Goal: Navigation & Orientation: Find specific page/section

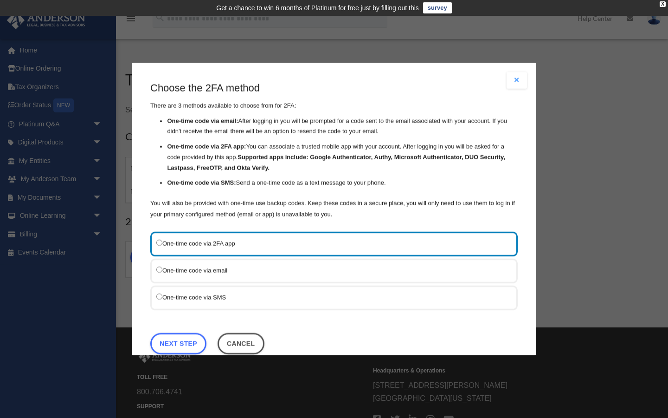
click at [200, 297] on label "One-time code via SMS" at bounding box center [329, 297] width 346 height 12
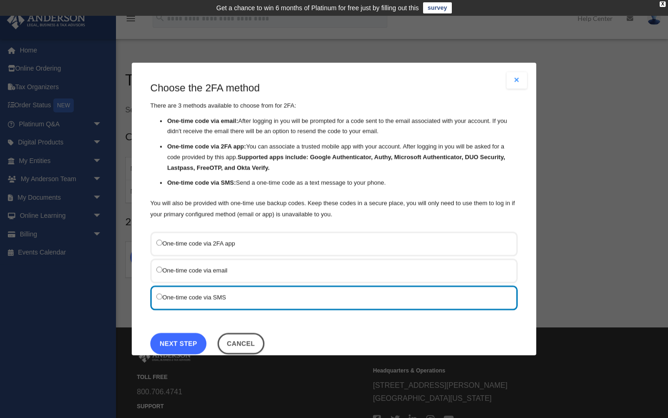
click at [186, 350] on link "Next Step" at bounding box center [178, 343] width 56 height 21
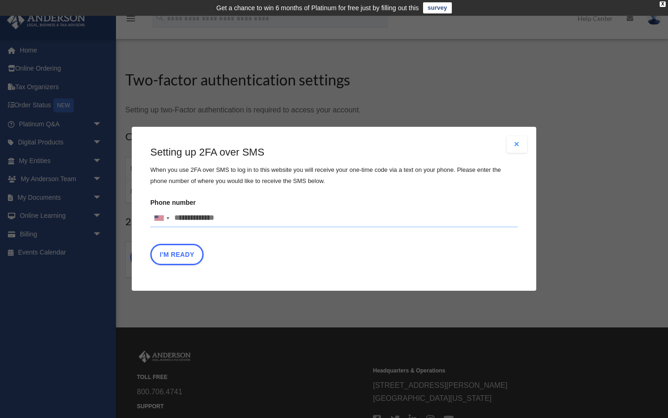
click at [238, 214] on input "Phone number United States +1 United Kingdom +44 Afghanistan (‫افغانستان‬‎) +93…" at bounding box center [334, 218] width 368 height 19
type input "**********"
click at [182, 251] on button "I'm Ready" at bounding box center [176, 254] width 53 height 21
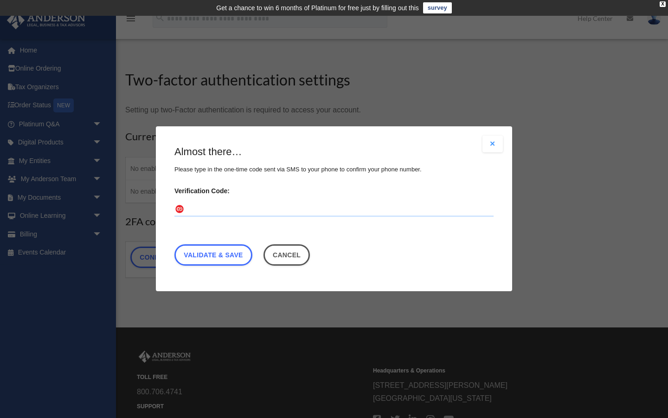
click at [269, 208] on input "Verification Code:" at bounding box center [334, 209] width 319 height 15
type input "******"
click at [227, 256] on link "Validate & Save" at bounding box center [214, 255] width 78 height 21
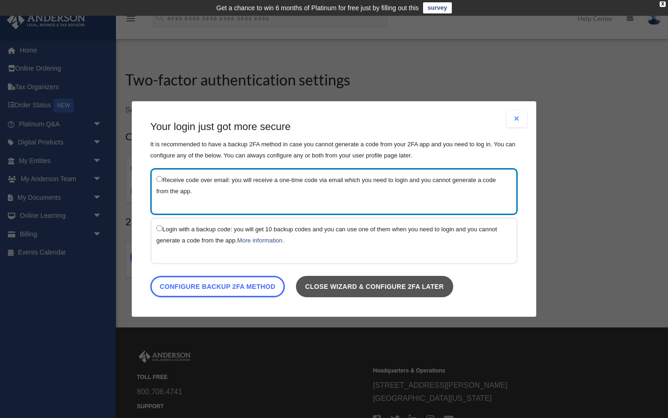
click at [339, 282] on link "Close wizard & configure 2FA later" at bounding box center [374, 286] width 157 height 21
click at [326, 285] on link "Close wizard & configure 2FA later" at bounding box center [374, 286] width 157 height 21
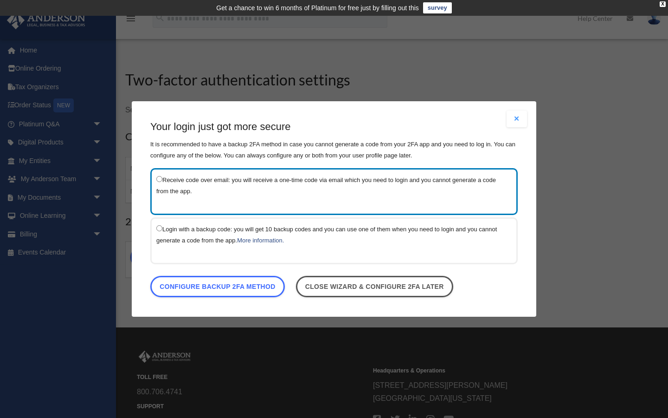
click at [278, 181] on label "Receive code over email: you will receive a one-time code via email which you n…" at bounding box center [329, 185] width 346 height 23
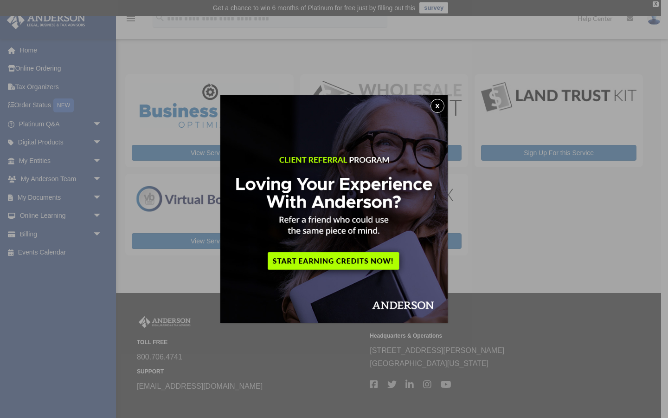
click at [435, 107] on button "x" at bounding box center [438, 106] width 14 height 14
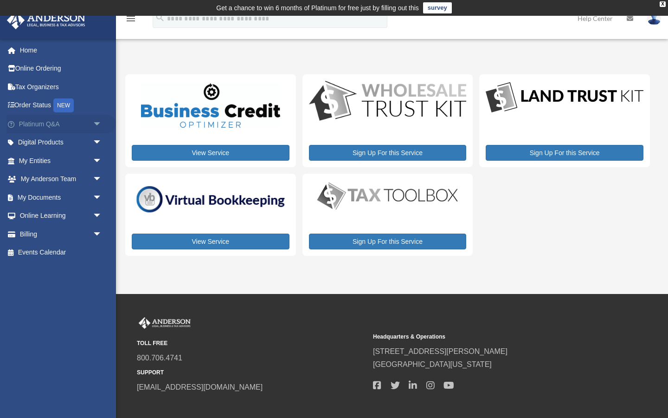
click at [55, 126] on link "Platinum Q&A arrow_drop_down" at bounding box center [61, 124] width 110 height 19
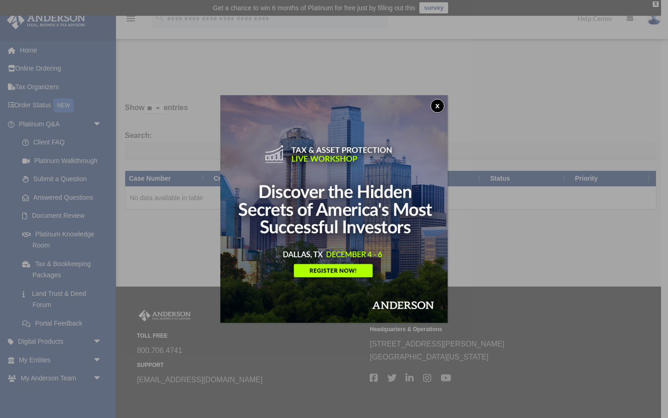
click at [443, 104] on button "x" at bounding box center [438, 106] width 14 height 14
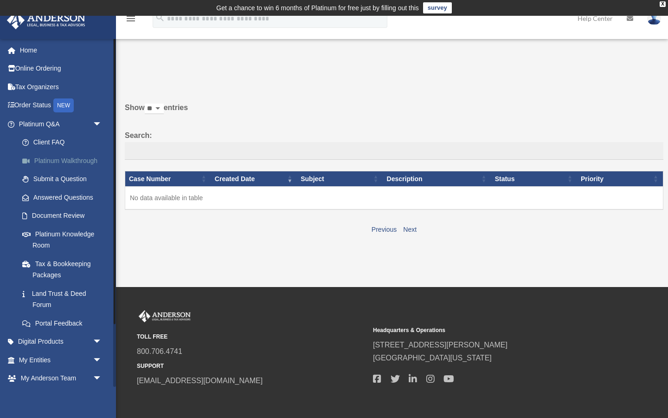
click at [80, 159] on link "Platinum Walkthrough" at bounding box center [64, 160] width 103 height 19
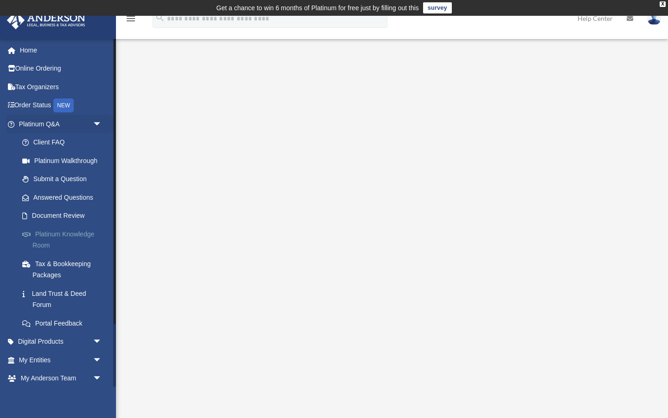
click at [46, 239] on link "Platinum Knowledge Room" at bounding box center [64, 240] width 103 height 30
click at [46, 232] on link "Platinum Knowledge Room" at bounding box center [64, 240] width 103 height 30
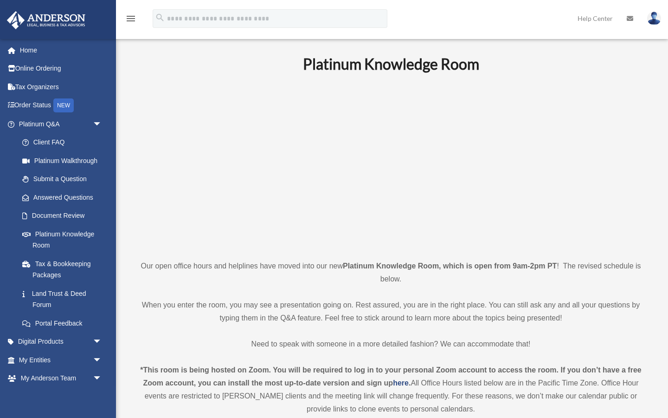
click at [48, 235] on link "Platinum Knowledge Room" at bounding box center [62, 240] width 98 height 30
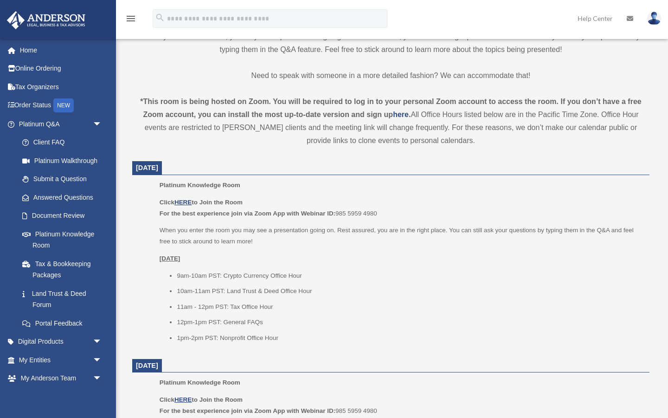
scroll to position [287, 0]
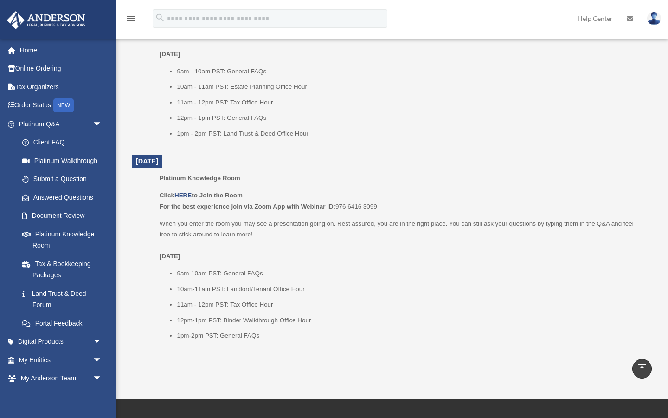
scroll to position [1052, 0]
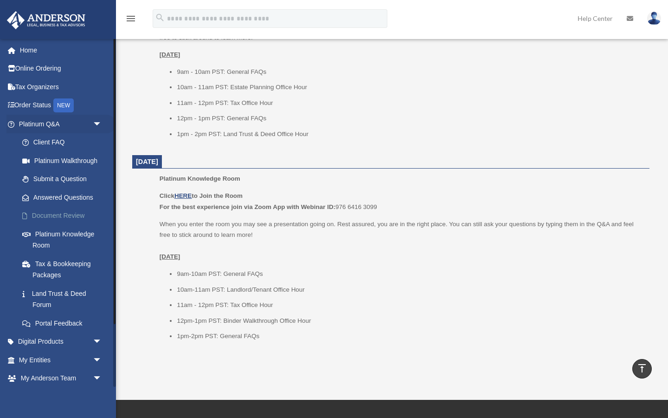
click at [65, 213] on link "Document Review" at bounding box center [64, 216] width 103 height 19
click at [56, 216] on link "Document Review" at bounding box center [64, 216] width 103 height 19
click at [58, 215] on link "Document Review" at bounding box center [64, 216] width 103 height 19
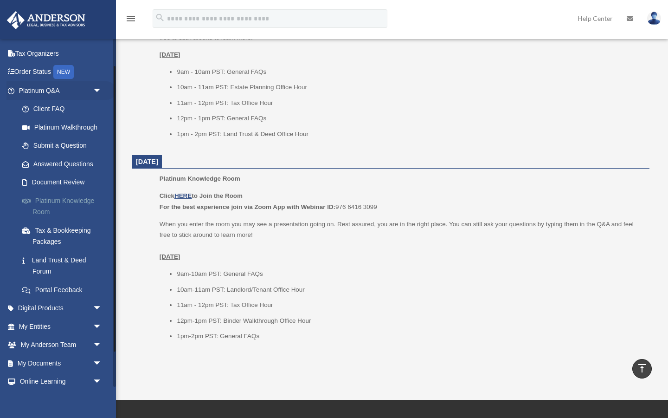
scroll to position [0, 0]
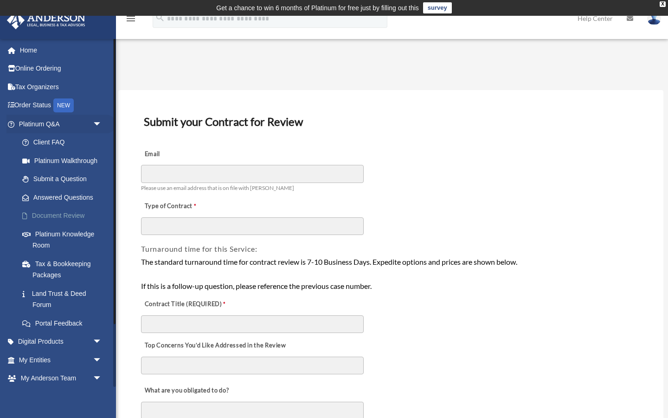
click at [60, 217] on link "Document Review" at bounding box center [64, 216] width 103 height 19
click at [56, 217] on link "Document Review" at bounding box center [64, 216] width 103 height 19
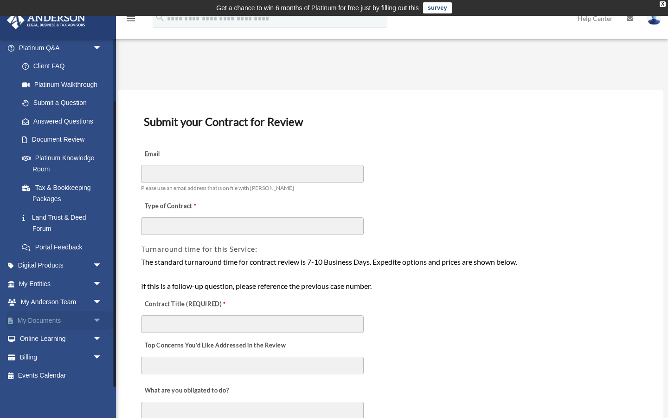
click at [52, 323] on link "My Documents arrow_drop_down" at bounding box center [61, 320] width 110 height 19
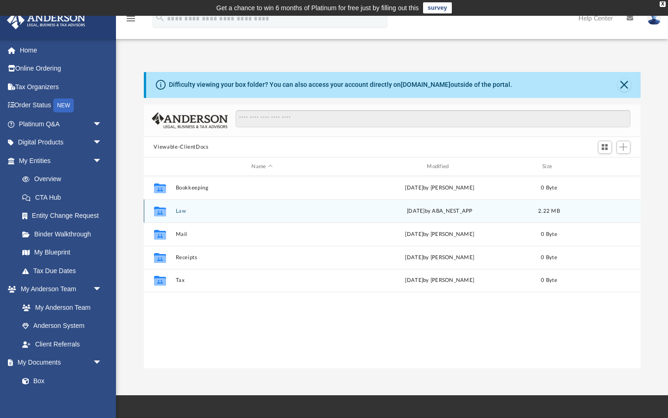
click at [179, 210] on button "Law" at bounding box center [262, 211] width 174 height 6
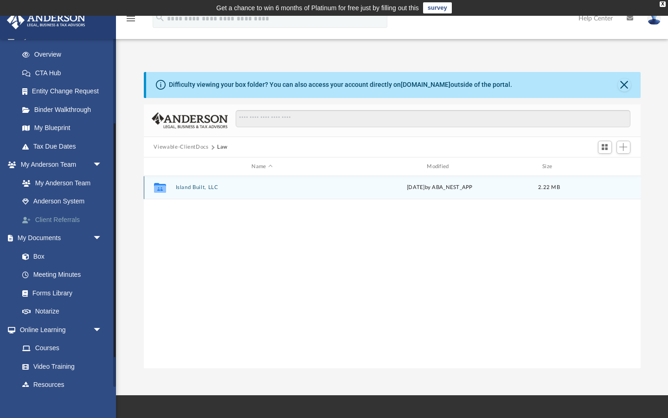
scroll to position [126, 0]
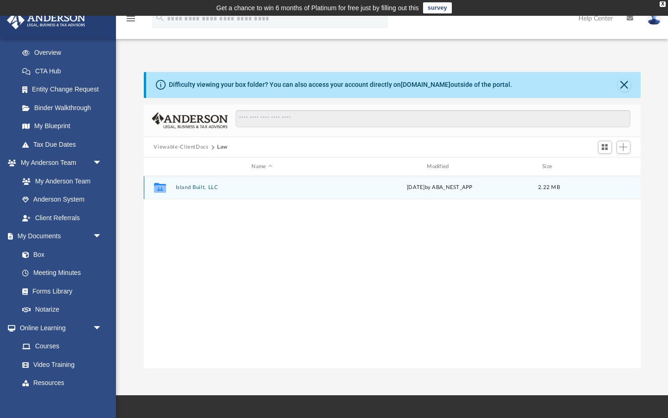
click at [191, 186] on button "Island Built, LLC" at bounding box center [262, 188] width 174 height 6
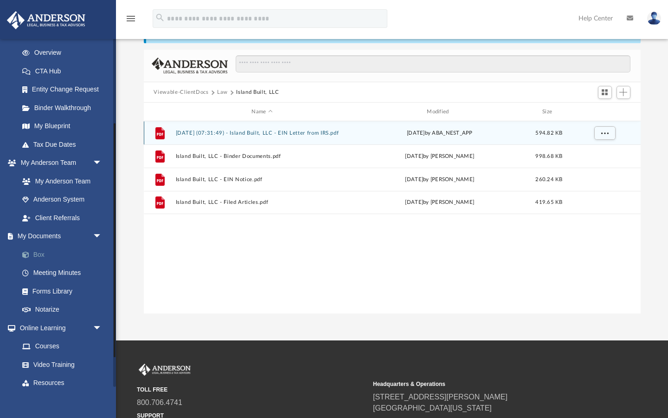
scroll to position [170, 0]
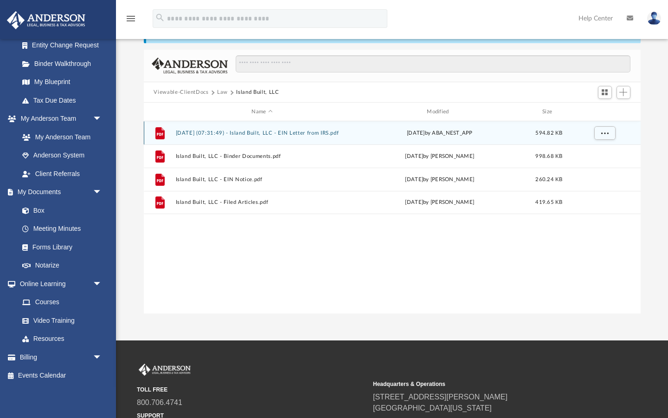
click at [213, 132] on button "2025.08.08 (07:31:49) - Island Built, LLC - EIN Letter from IRS.pdf" at bounding box center [262, 133] width 174 height 6
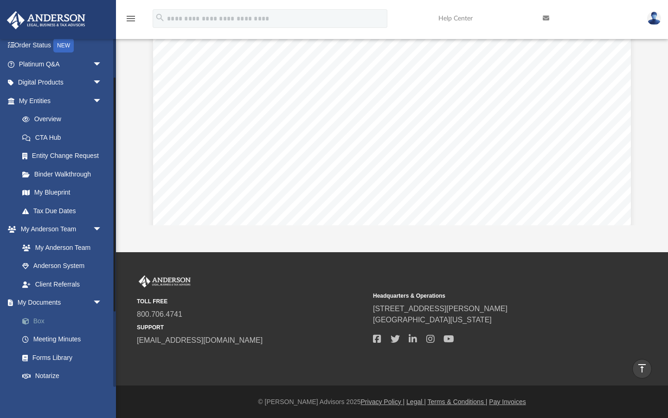
scroll to position [58, 0]
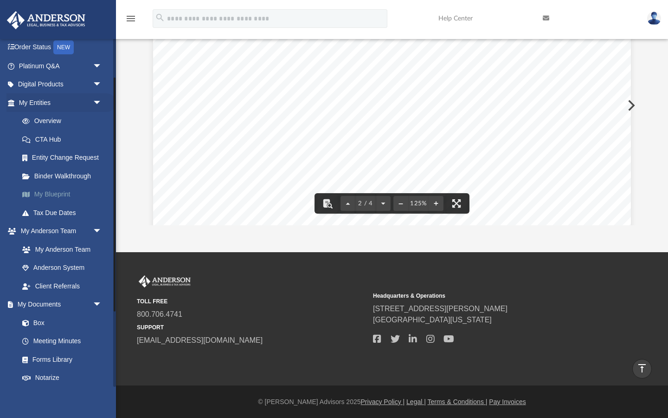
click at [64, 194] on link "My Blueprint" at bounding box center [64, 194] width 103 height 19
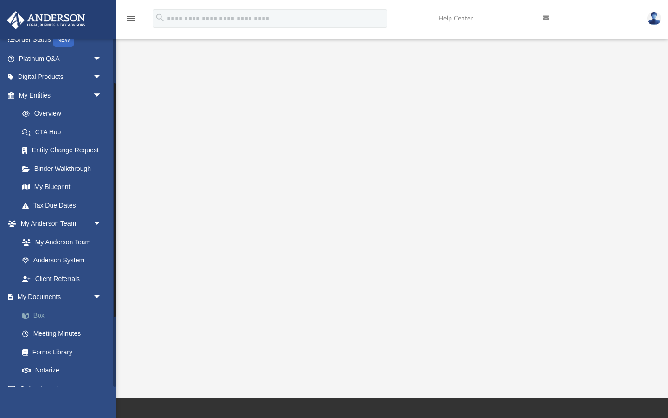
scroll to position [57, 0]
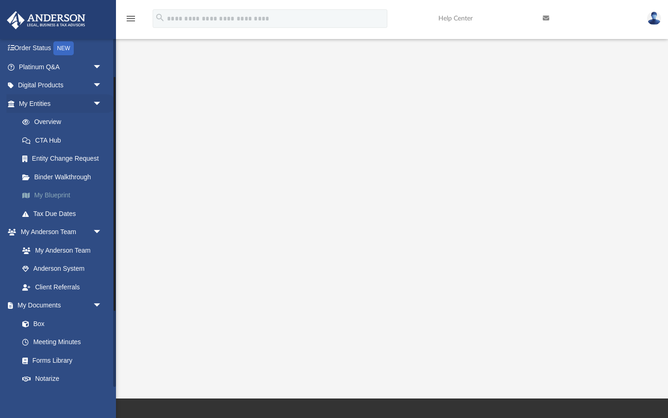
click at [58, 196] on link "My Blueprint" at bounding box center [64, 195] width 103 height 19
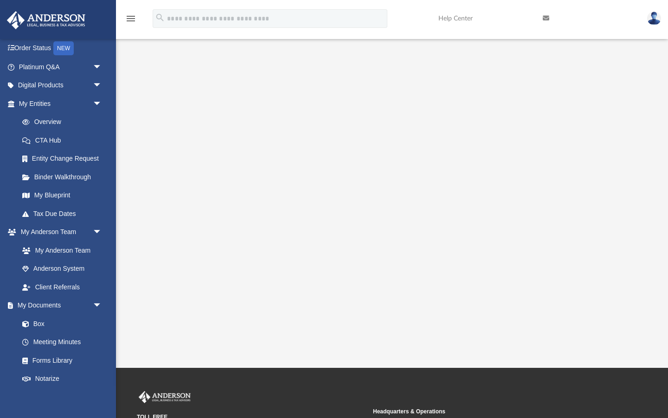
scroll to position [71, 0]
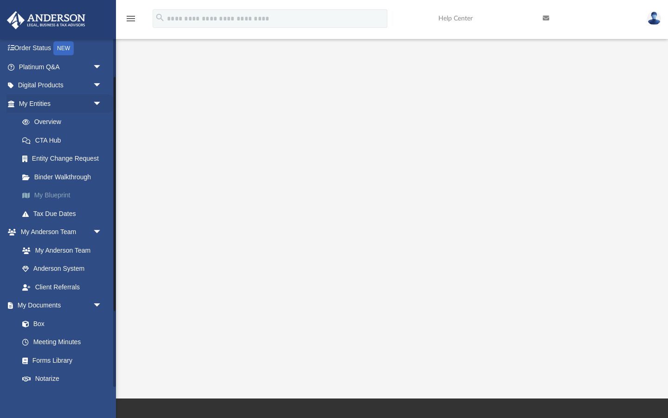
click at [47, 196] on link "My Blueprint" at bounding box center [64, 195] width 103 height 19
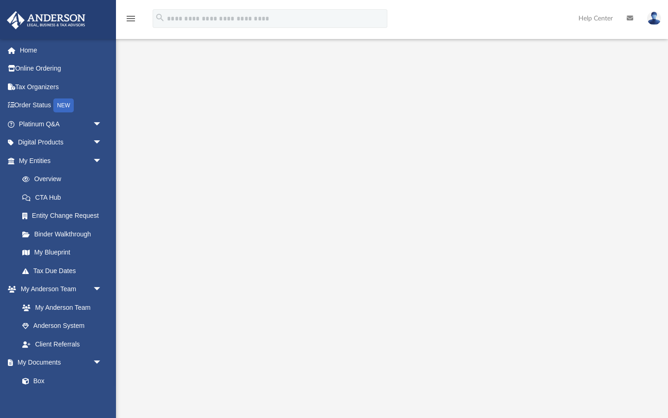
scroll to position [52, 0]
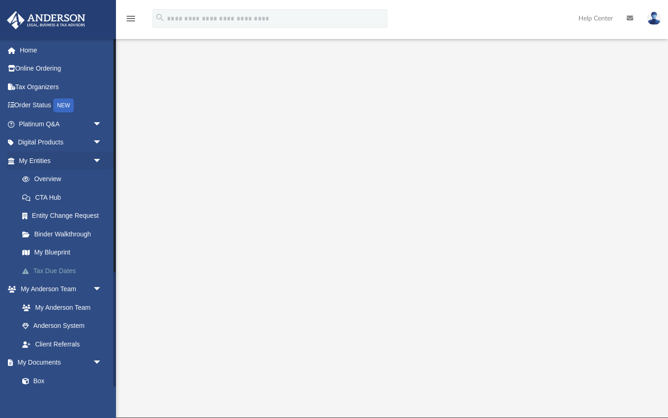
click at [45, 272] on link "Tax Due Dates" at bounding box center [64, 270] width 103 height 19
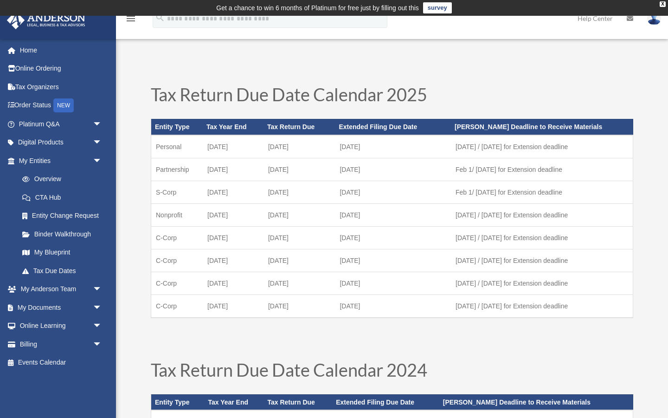
click at [56, 179] on link "Overview" at bounding box center [64, 179] width 103 height 19
click at [50, 183] on link "Overview" at bounding box center [64, 179] width 103 height 19
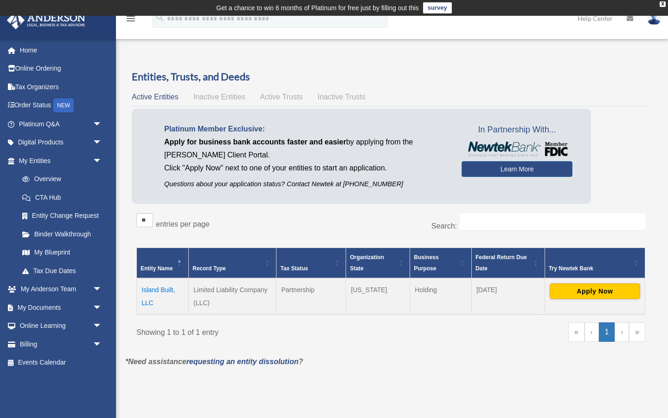
click at [624, 330] on link "›" at bounding box center [622, 331] width 14 height 19
click at [519, 173] on link "Learn More" at bounding box center [517, 169] width 111 height 16
click at [220, 99] on span "Inactive Entities" at bounding box center [220, 97] width 52 height 8
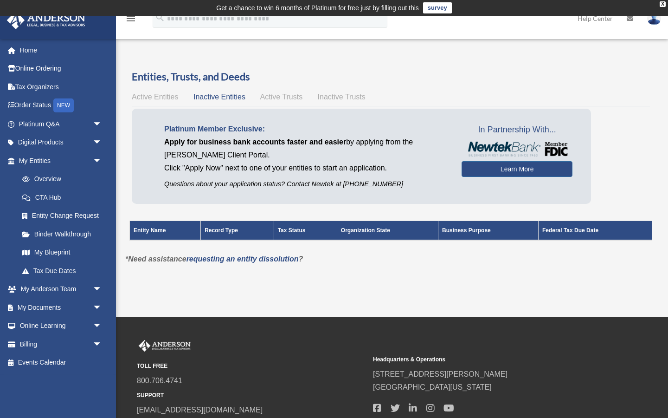
click at [297, 96] on span "Active Trusts" at bounding box center [281, 97] width 43 height 8
click at [144, 93] on span "Active Entities" at bounding box center [155, 97] width 46 height 8
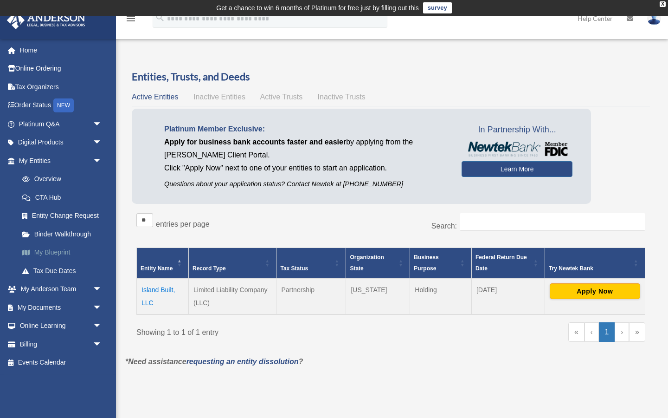
click at [56, 253] on link "My Blueprint" at bounding box center [64, 252] width 103 height 19
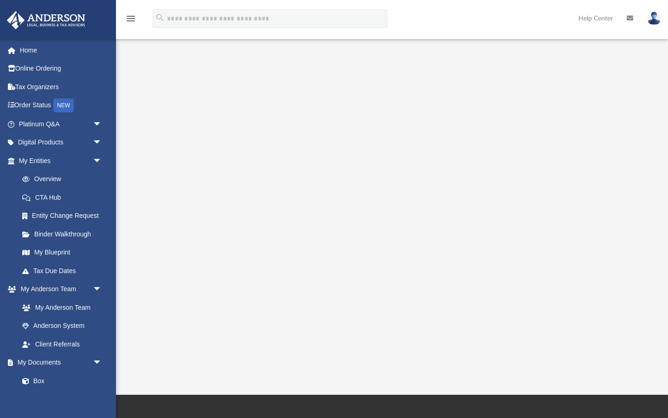
scroll to position [72, 0]
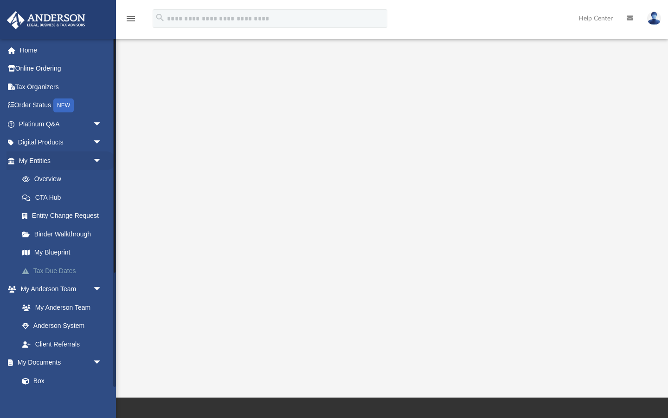
click at [59, 268] on link "Tax Due Dates" at bounding box center [64, 270] width 103 height 19
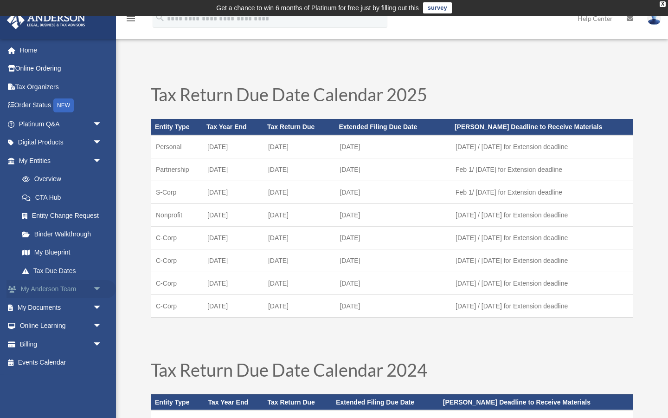
click at [53, 287] on link "My [PERSON_NAME] Team arrow_drop_down" at bounding box center [61, 289] width 110 height 19
click at [64, 286] on link "My [PERSON_NAME] Team arrow_drop_down" at bounding box center [61, 289] width 110 height 19
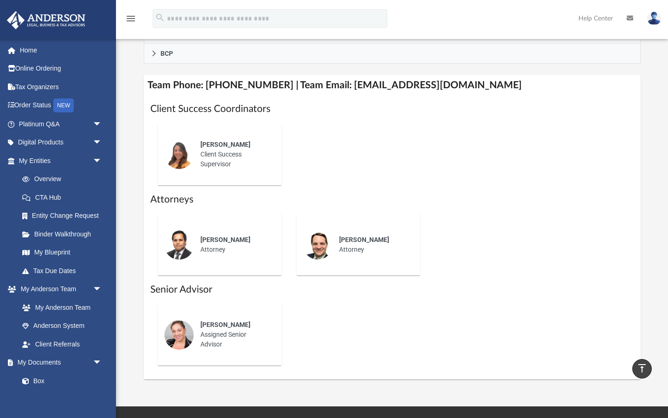
scroll to position [345, 0]
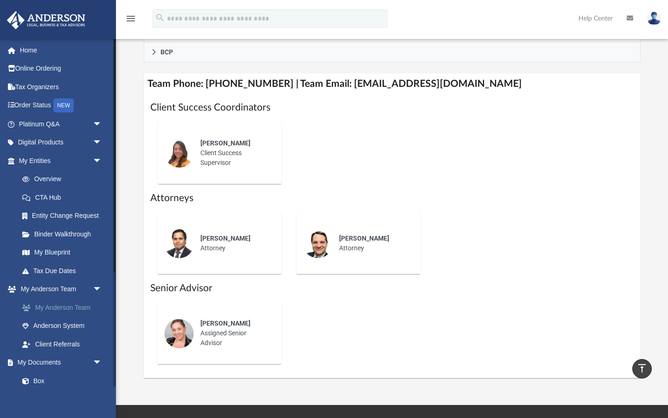
click at [65, 305] on link "My Anderson Team" at bounding box center [64, 307] width 103 height 19
click at [61, 323] on link "Anderson System" at bounding box center [64, 326] width 103 height 19
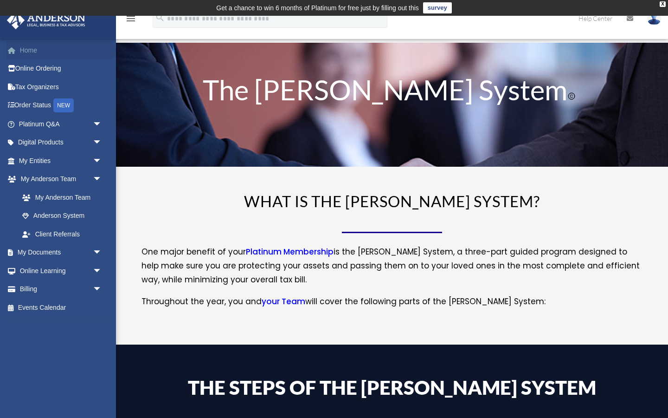
click at [31, 56] on link "Home" at bounding box center [61, 50] width 110 height 19
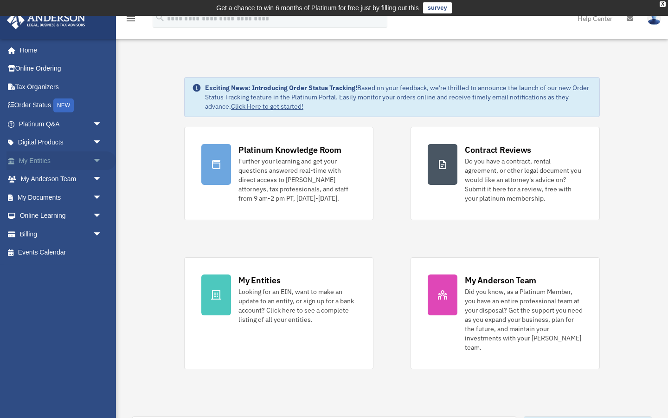
click at [50, 157] on link "My Entities arrow_drop_down" at bounding box center [61, 160] width 110 height 19
click at [94, 198] on span "arrow_drop_down" at bounding box center [102, 197] width 19 height 19
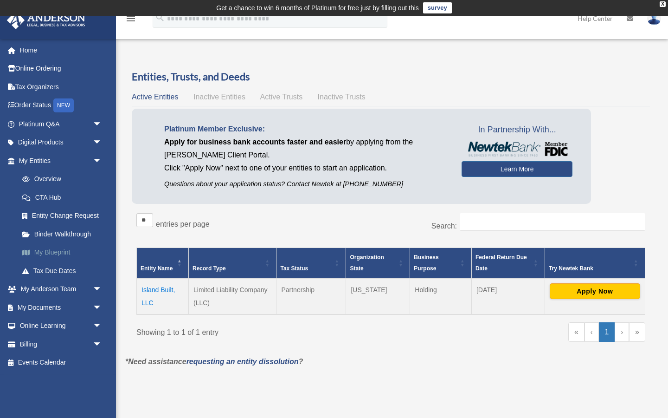
click at [66, 249] on link "My Blueprint" at bounding box center [64, 252] width 103 height 19
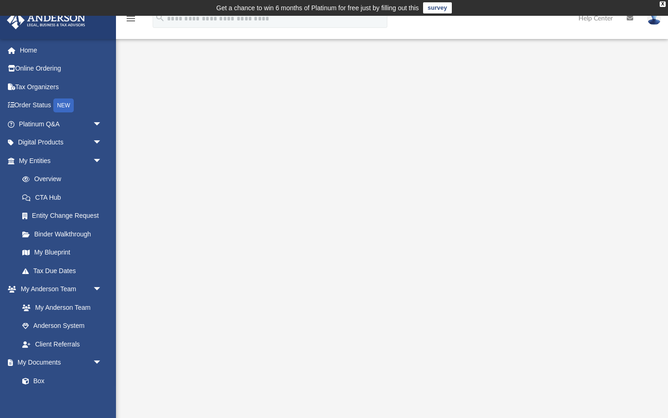
click at [119, 52] on div at bounding box center [392, 247] width 552 height 391
click at [69, 236] on link "Binder Walkthrough" at bounding box center [64, 234] width 103 height 19
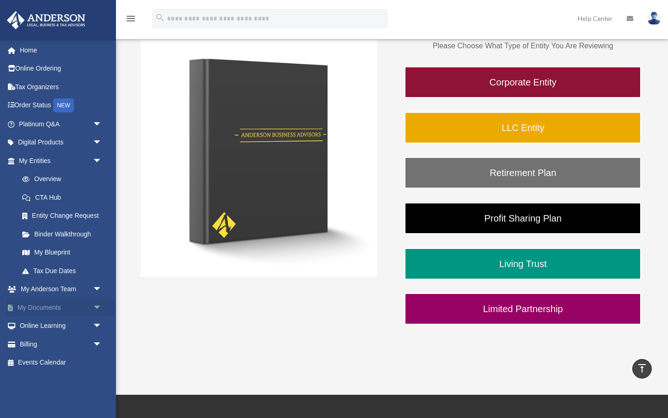
scroll to position [156, 0]
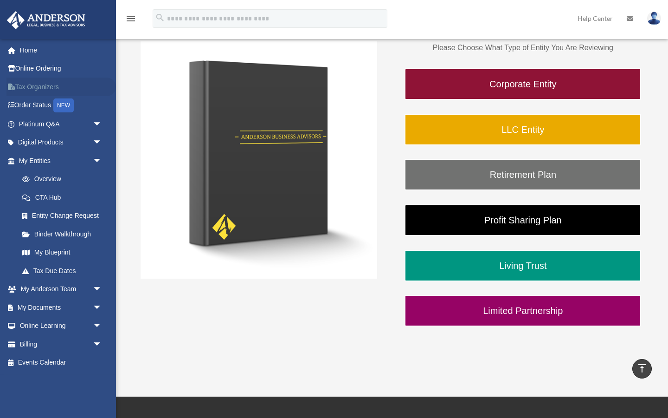
click at [36, 91] on link "Tax Organizers" at bounding box center [61, 87] width 110 height 19
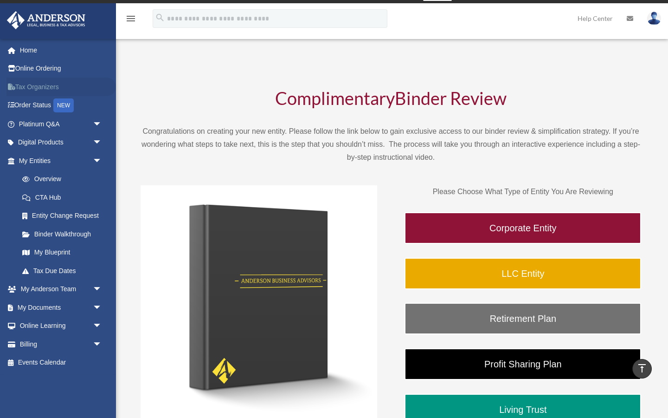
scroll to position [0, 0]
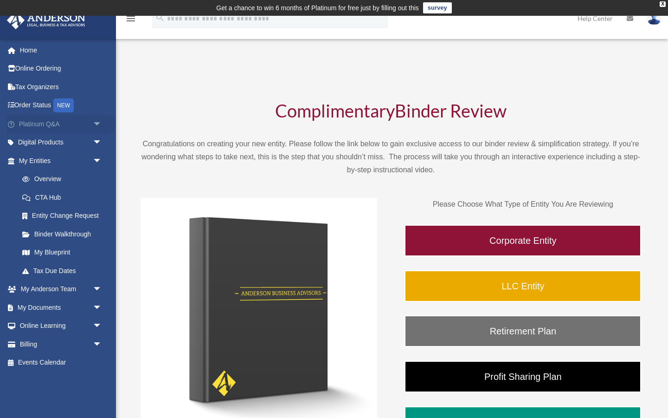
click at [47, 125] on link "Platinum Q&A arrow_drop_down" at bounding box center [61, 124] width 110 height 19
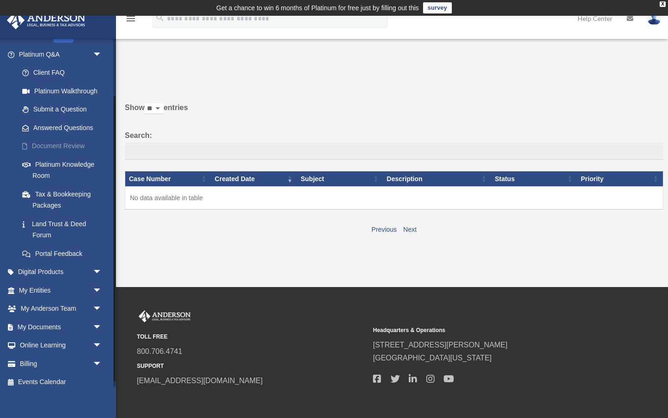
scroll to position [71, 0]
click at [58, 165] on link "Platinum Knowledge Room" at bounding box center [64, 169] width 103 height 30
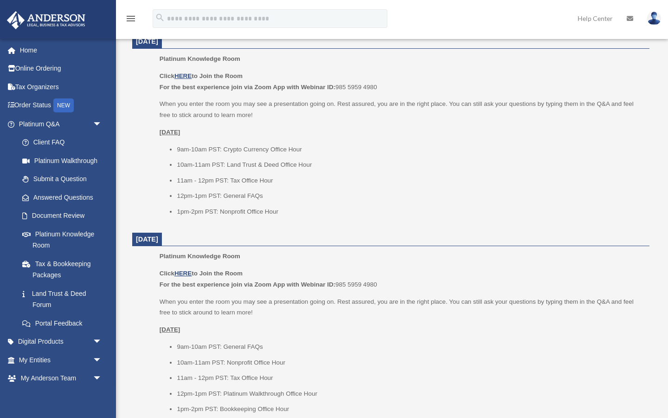
scroll to position [412, 0]
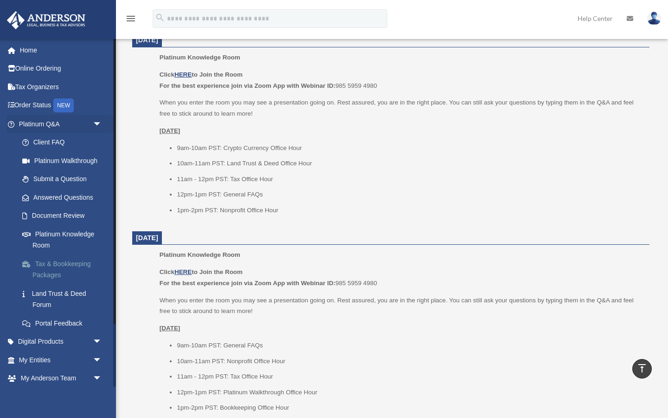
click at [62, 274] on link "Tax & Bookkeeping Packages" at bounding box center [64, 269] width 103 height 30
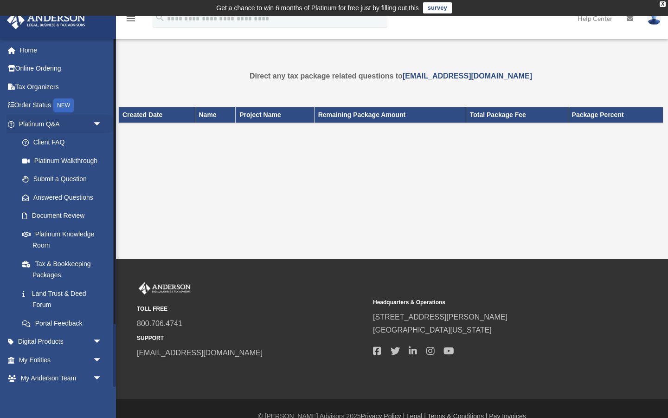
click at [4, 185] on li "Platinum Q&A arrow_drop_down Client FAQ Platinum Walkthrough Submit a Question …" at bounding box center [58, 224] width 116 height 218
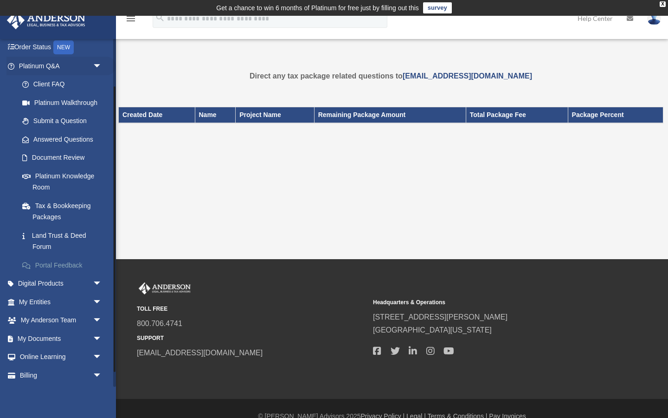
scroll to position [76, 0]
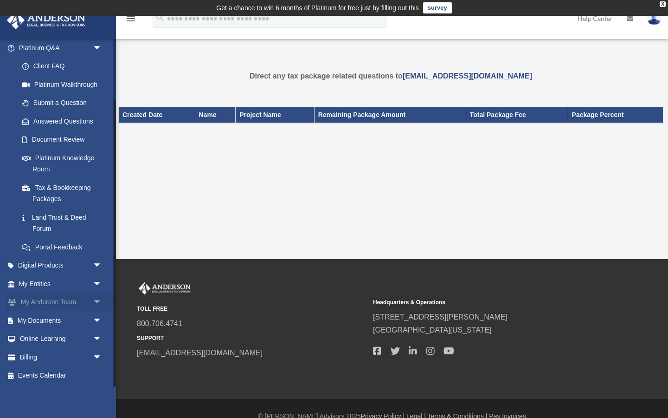
click at [45, 305] on link "My [PERSON_NAME] Team arrow_drop_down" at bounding box center [61, 302] width 110 height 19
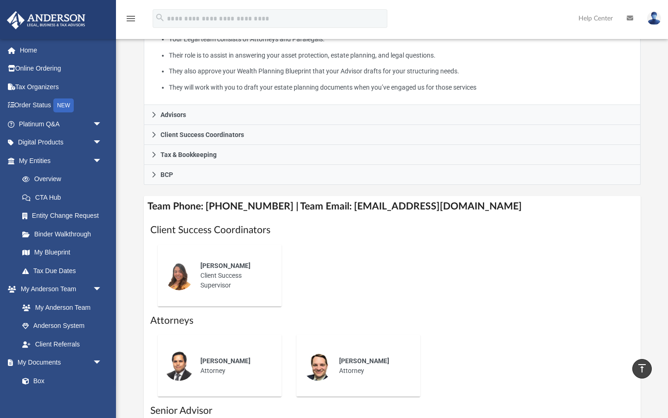
scroll to position [224, 0]
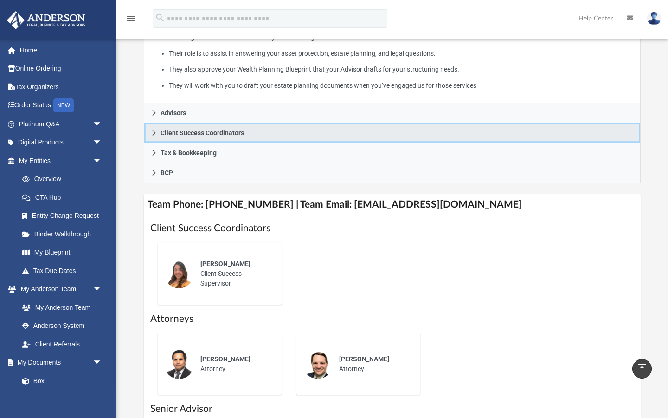
click at [155, 136] on icon at bounding box center [154, 132] width 6 height 6
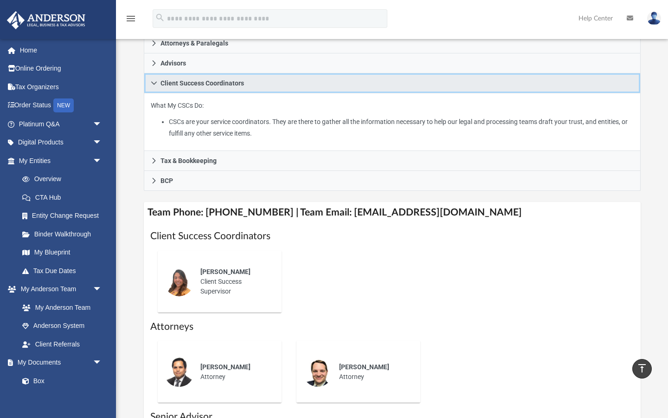
scroll to position [158, 0]
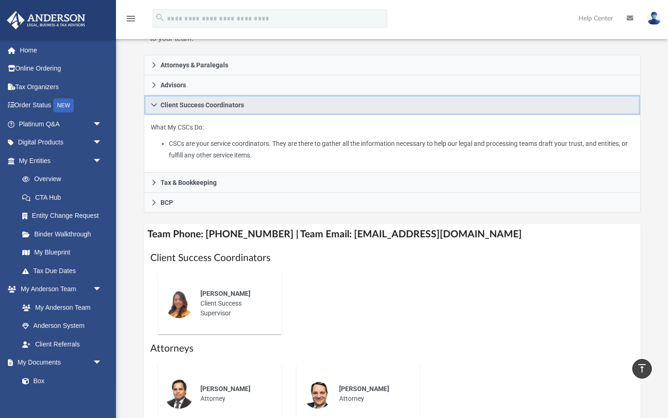
click at [152, 108] on icon at bounding box center [154, 105] width 6 height 6
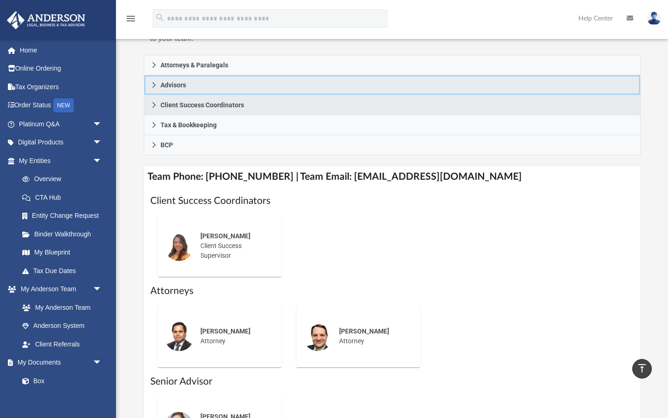
click at [148, 95] on link "Advisors" at bounding box center [392, 85] width 497 height 20
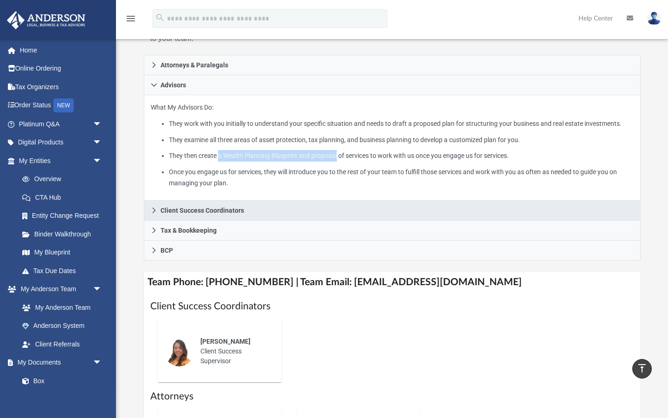
drag, startPoint x: 220, startPoint y: 181, endPoint x: 344, endPoint y: 175, distance: 123.6
click at [344, 162] on li "They then create a Wealth Planning Blueprint and proposal of services to work w…" at bounding box center [401, 156] width 465 height 12
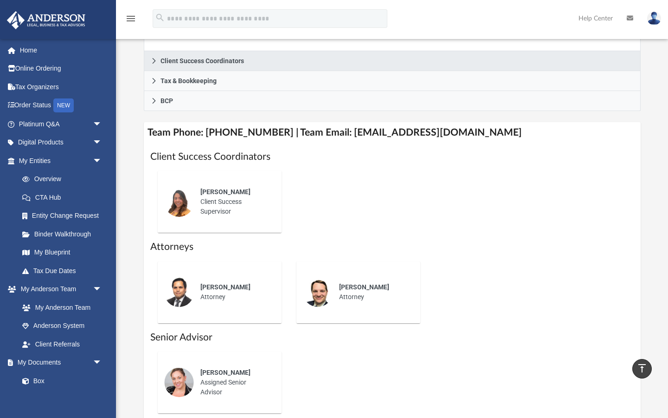
scroll to position [309, 0]
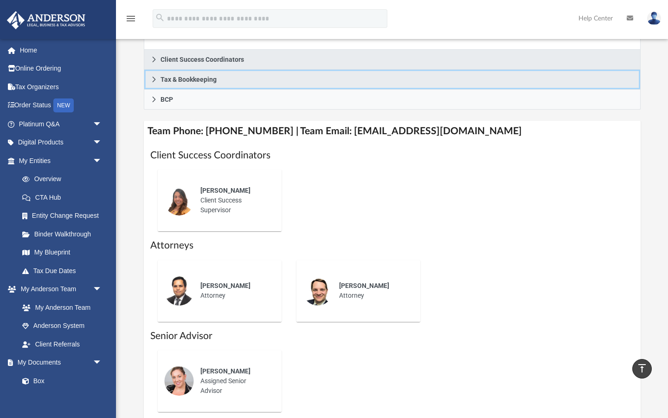
click at [151, 83] on icon at bounding box center [154, 79] width 6 height 6
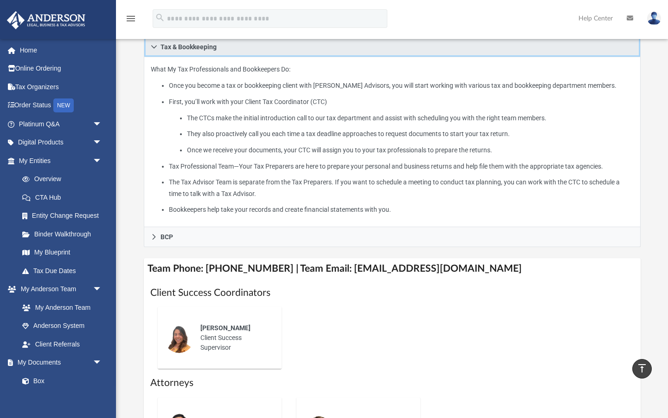
scroll to position [229, 0]
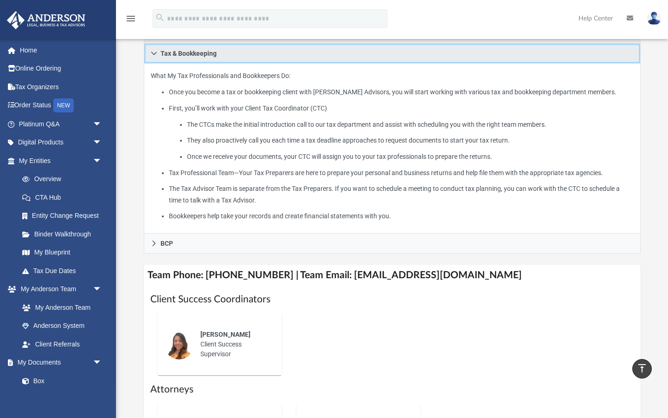
click at [151, 57] on icon at bounding box center [154, 53] width 6 height 6
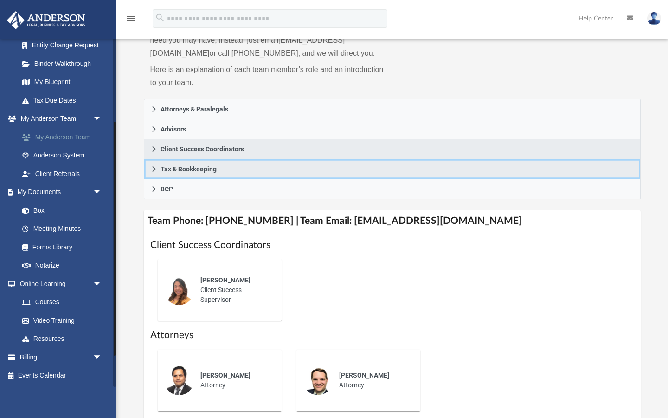
scroll to position [0, 0]
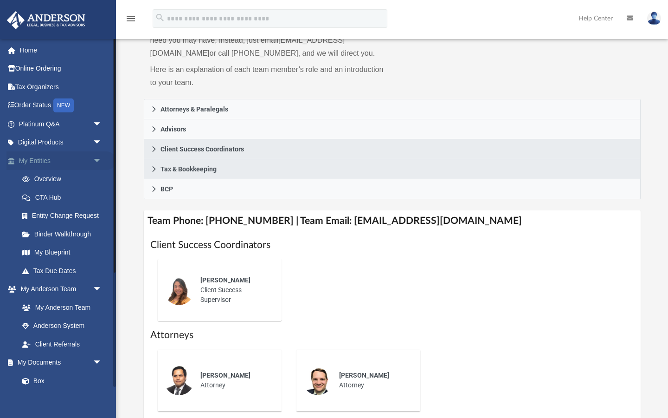
click at [67, 160] on link "My Entities arrow_drop_down" at bounding box center [61, 160] width 110 height 19
click at [58, 252] on link "My Blueprint" at bounding box center [64, 252] width 103 height 19
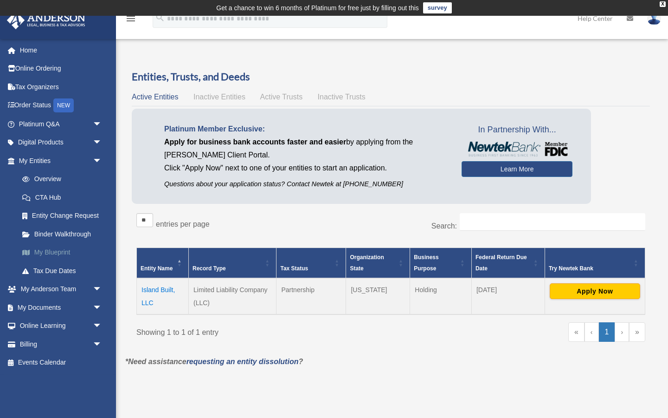
click at [59, 249] on link "My Blueprint" at bounding box center [64, 252] width 103 height 19
